Goal: Entertainment & Leisure: Consume media (video, audio)

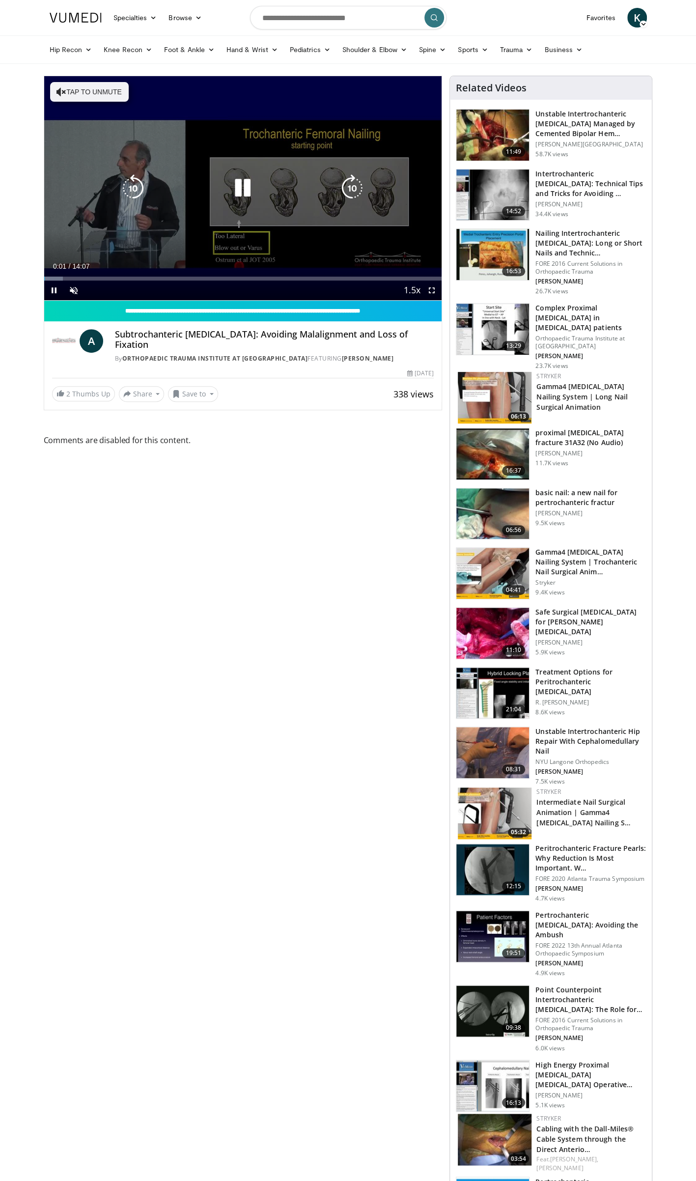
click at [89, 97] on button "Tap to unmute" at bounding box center [89, 92] width 79 height 20
click at [125, 185] on icon "Video Player" at bounding box center [133, 188] width 28 height 28
click at [131, 185] on icon "Video Player" at bounding box center [133, 188] width 28 height 28
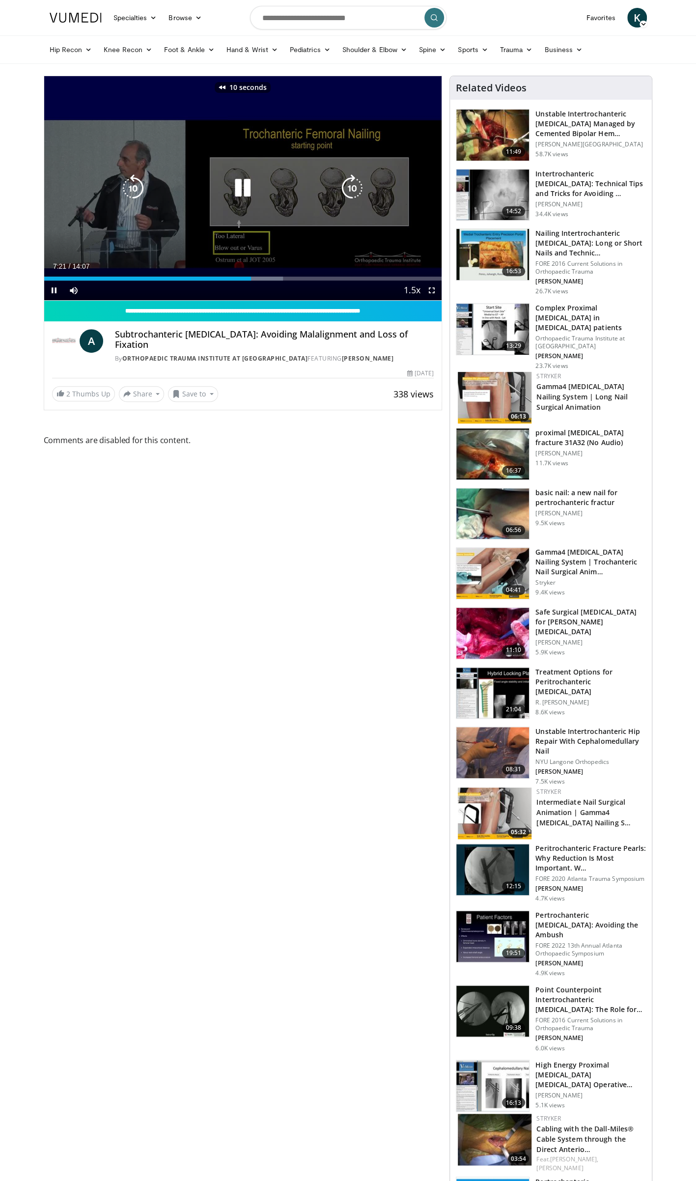
click at [131, 185] on icon "Video Player" at bounding box center [133, 188] width 28 height 28
click at [132, 185] on icon "Video Player" at bounding box center [133, 188] width 28 height 28
